Goal: Transaction & Acquisition: Purchase product/service

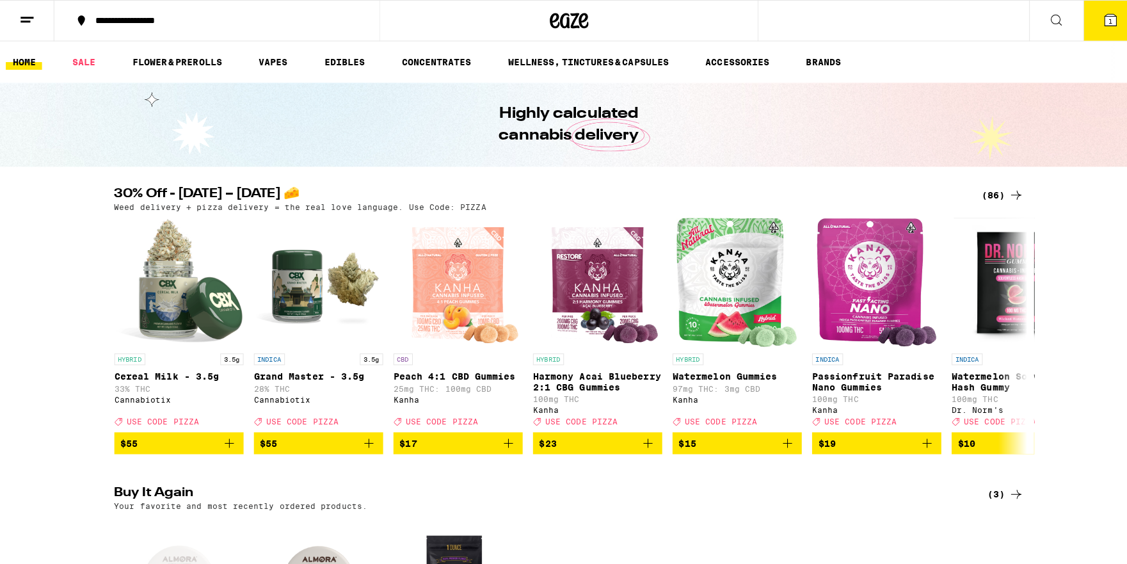
scroll to position [284, 0]
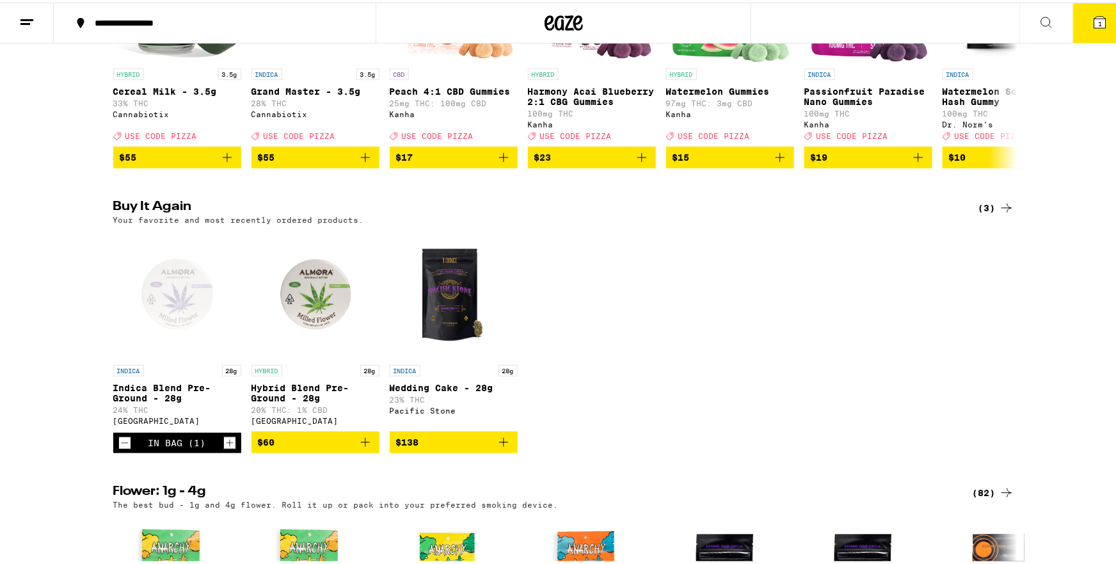
click at [170, 292] on div "Open page for Indica Blend Pre-Ground - 28g from Almora Farm" at bounding box center [177, 292] width 128 height 128
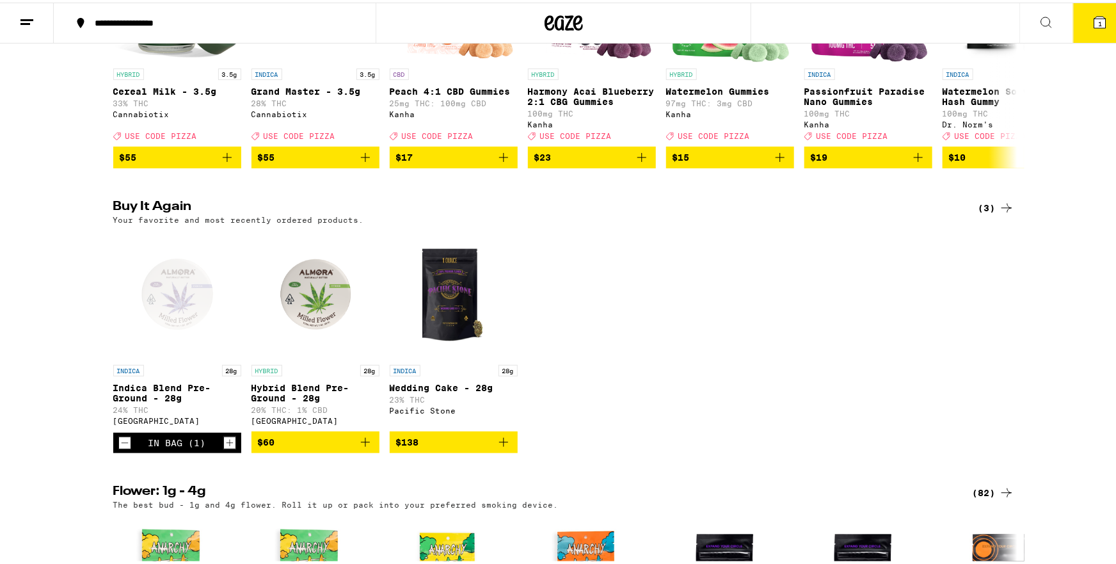
click at [1095, 14] on icon at bounding box center [1101, 20] width 12 height 12
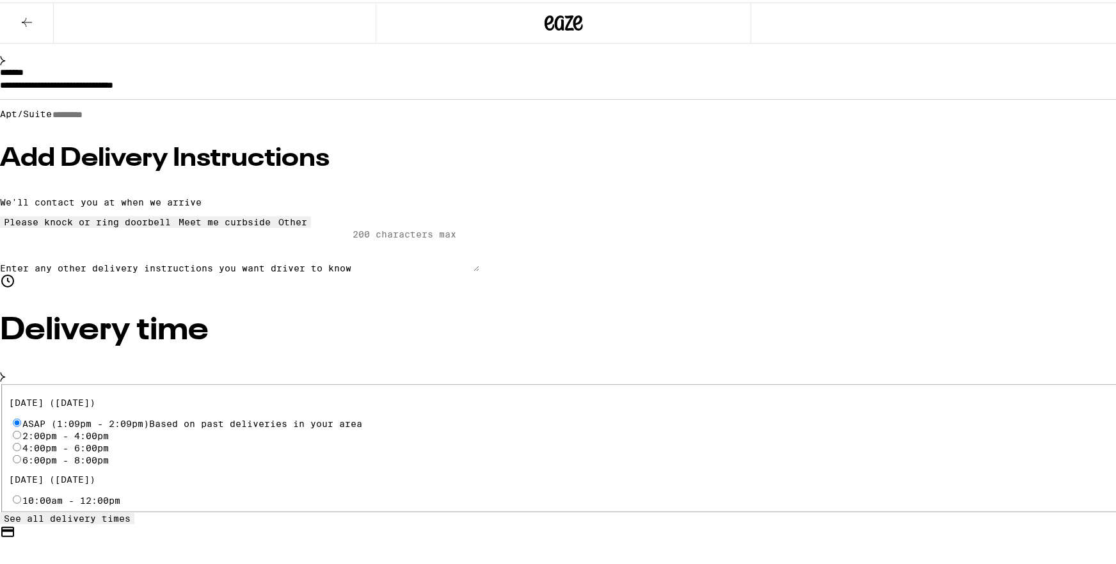
scroll to position [264, 0]
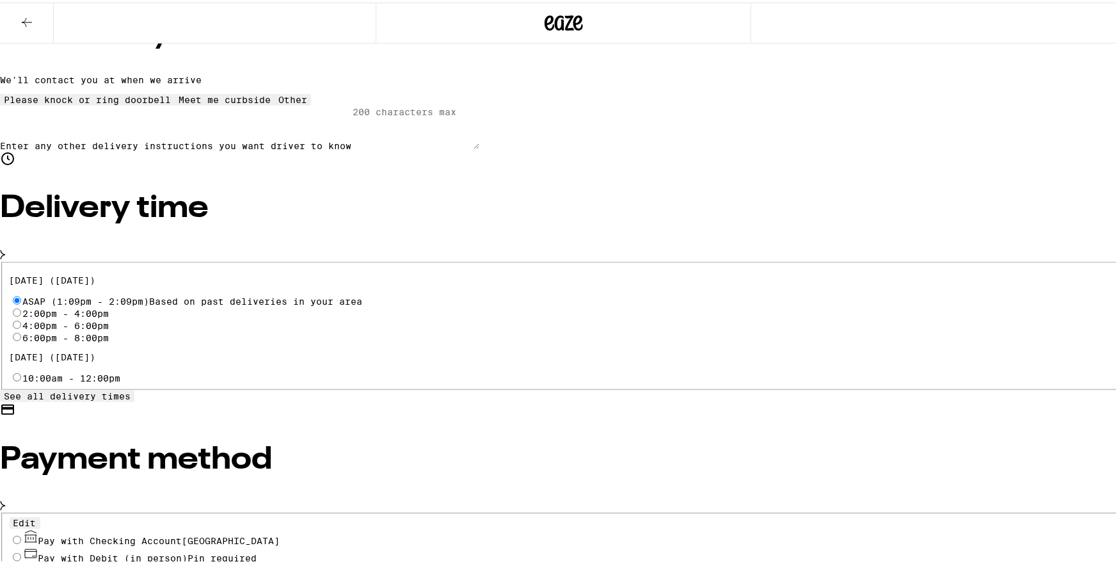
click at [305, 526] on div "Pay with Checking Account CHASE COLLEGE" at bounding box center [564, 534] width 1109 height 17
click at [280, 533] on span "Pay with Checking Account CHASE COLLEGE" at bounding box center [159, 538] width 242 height 10
click at [21, 533] on input "Pay with Checking Account CHASE COLLEGE" at bounding box center [17, 537] width 8 height 8
radio input "true"
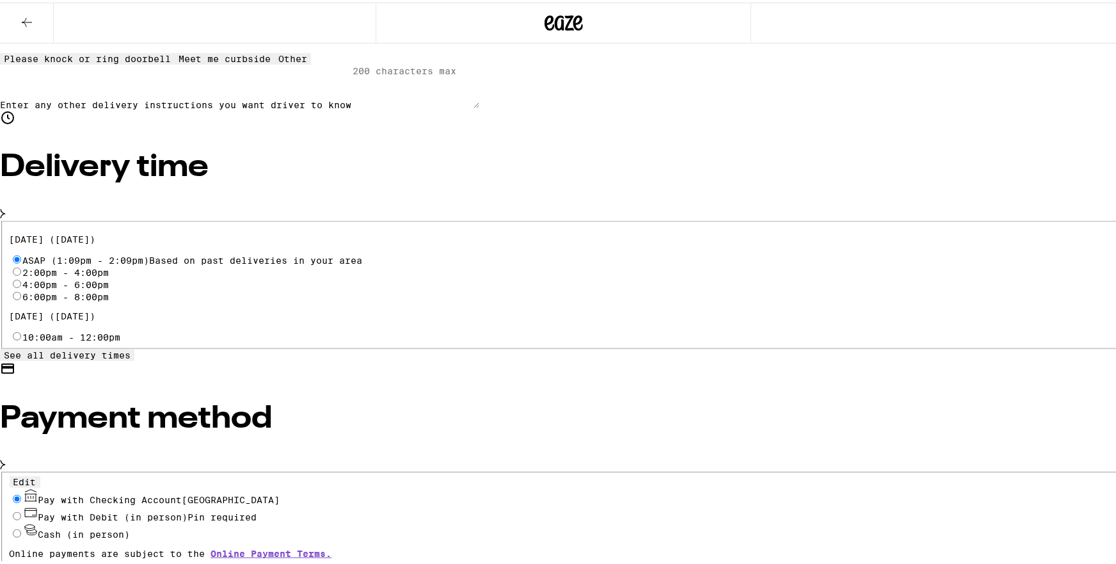
scroll to position [0, 0]
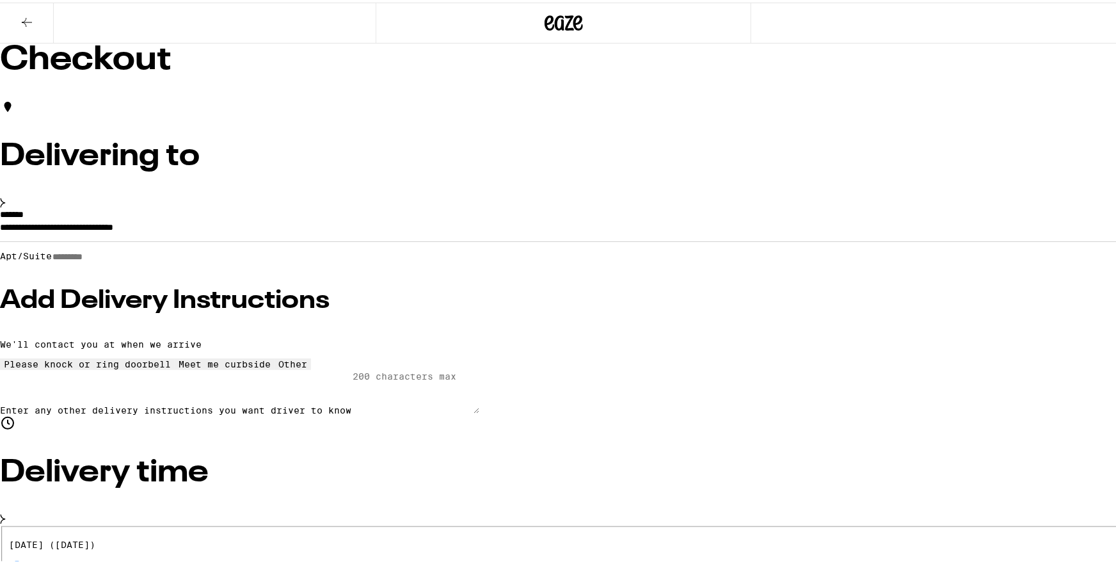
type input "4"
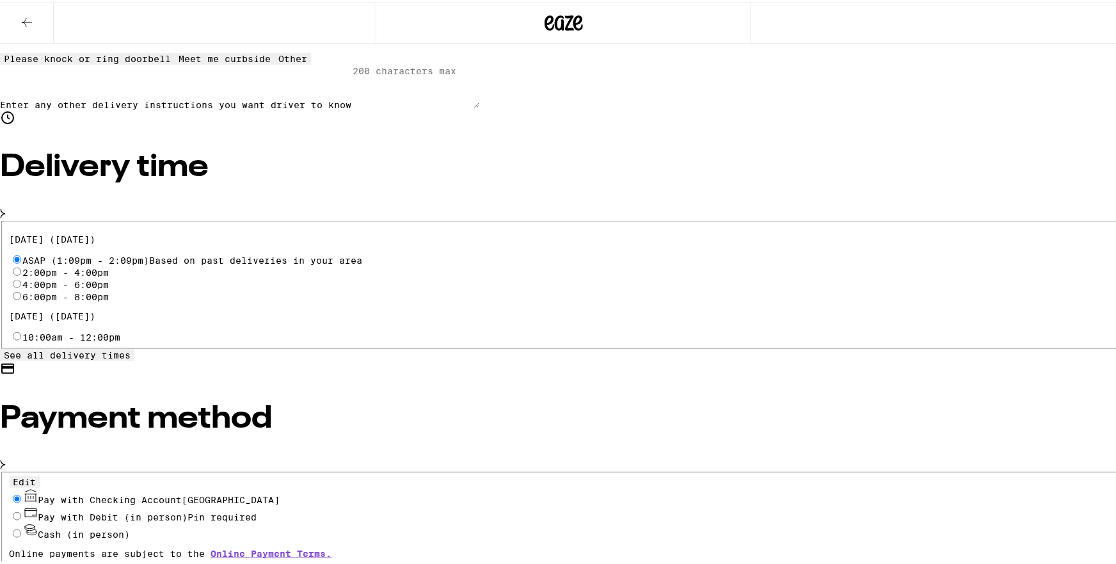
scroll to position [0, 0]
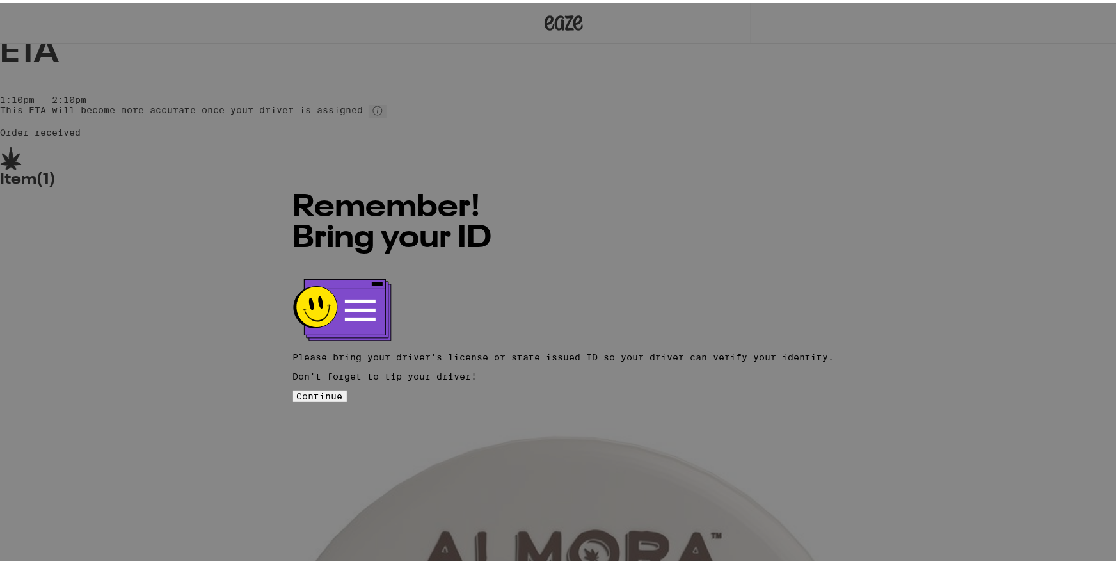
click at [347, 388] on button "Continue" at bounding box center [320, 394] width 54 height 12
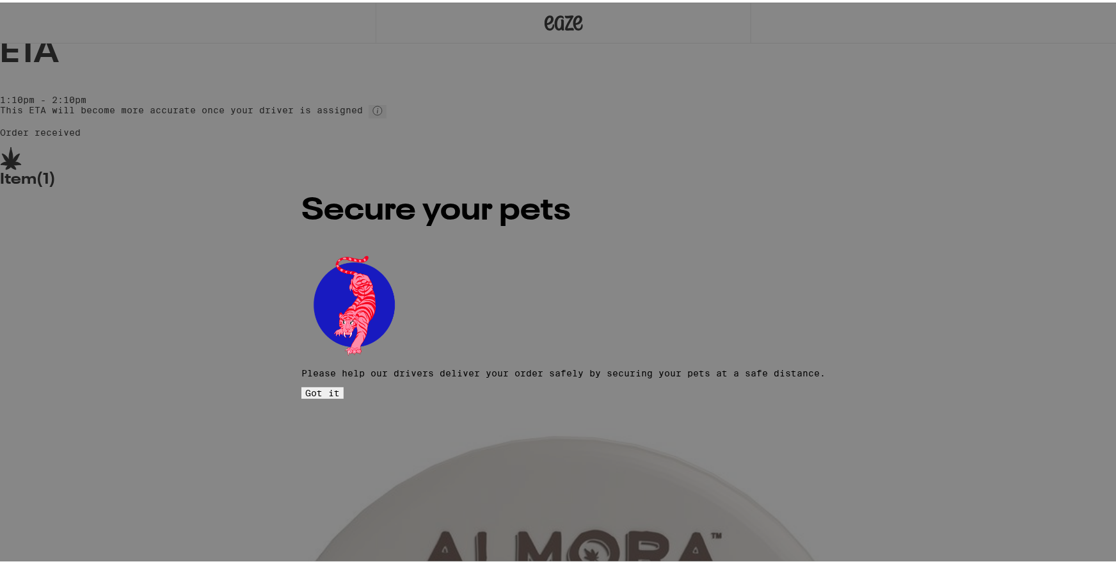
click at [340, 385] on span "Got it" at bounding box center [322, 390] width 35 height 10
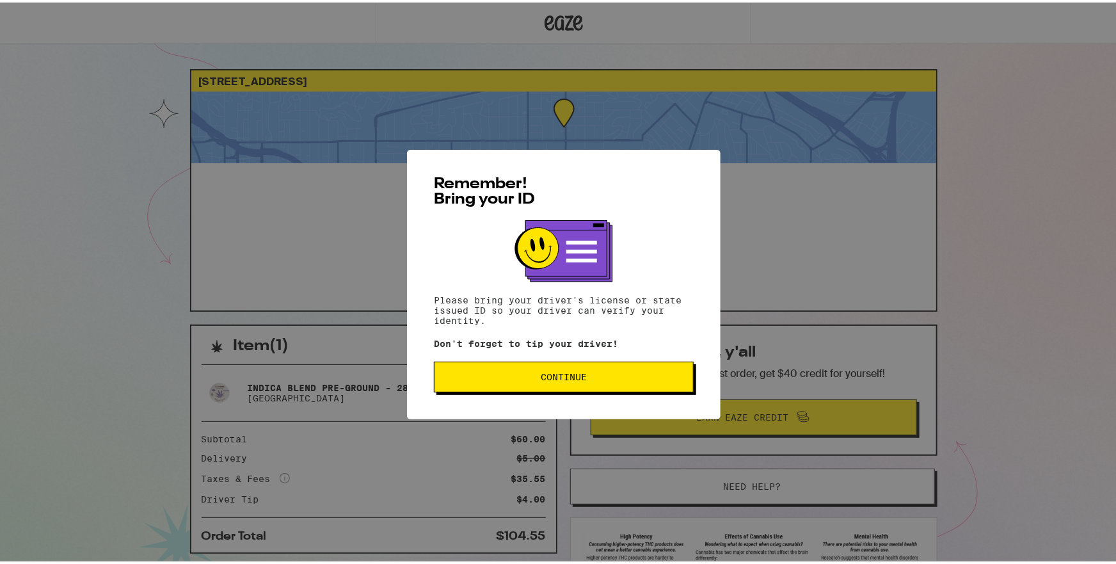
click at [589, 388] on button "Continue" at bounding box center [564, 374] width 260 height 31
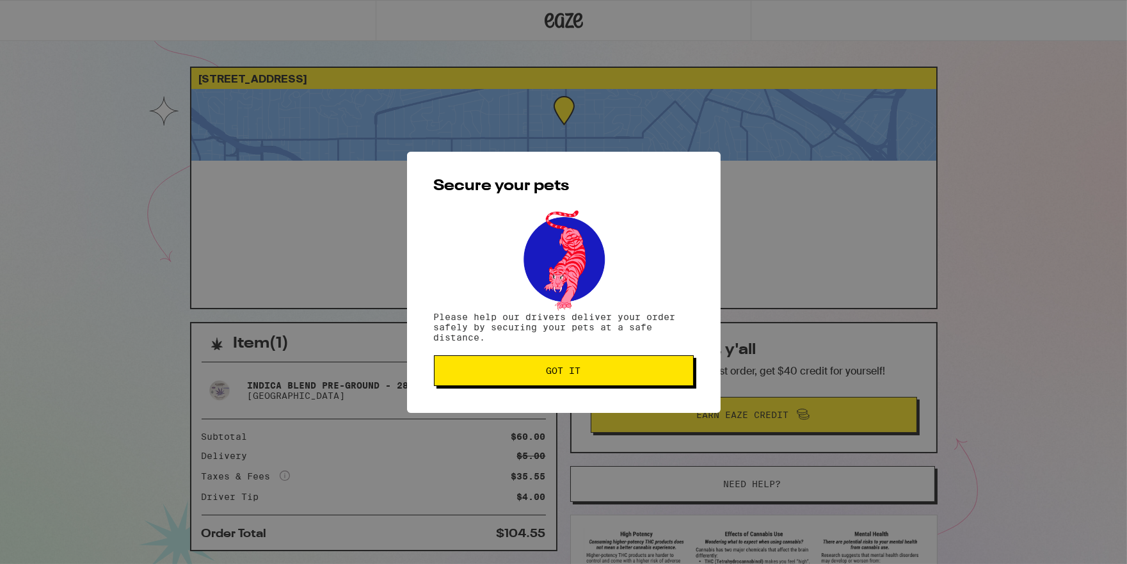
click at [583, 380] on button "Got it" at bounding box center [564, 370] width 260 height 31
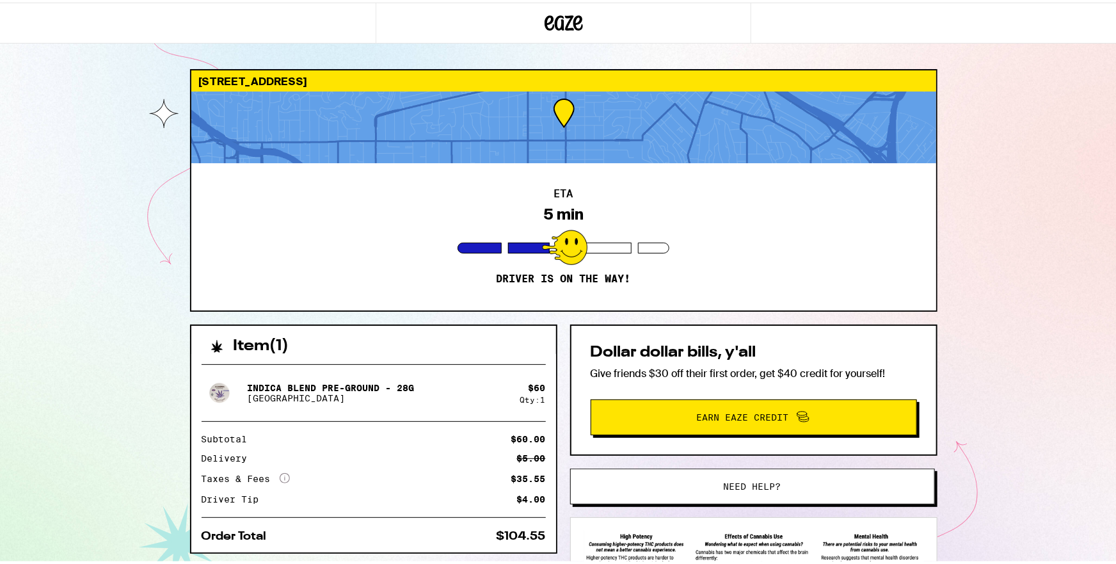
click at [743, 234] on div "ETA 5 min Driver is on the way!" at bounding box center [563, 234] width 745 height 147
